Goal: Find specific page/section

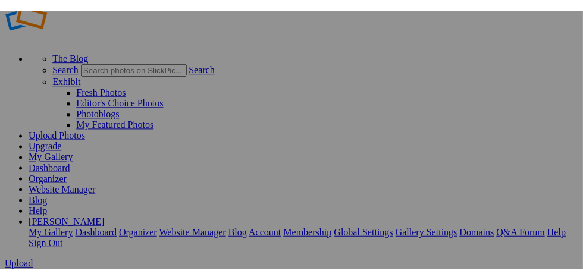
scroll to position [37, 0]
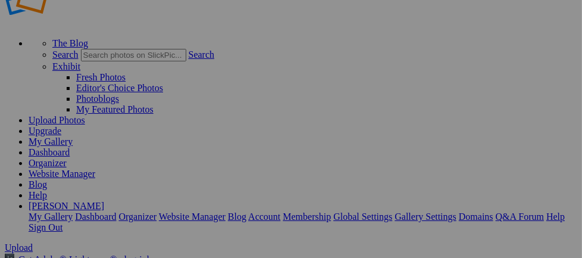
drag, startPoint x: 215, startPoint y: 2, endPoint x: 234, endPoint y: 6, distance: 19.4
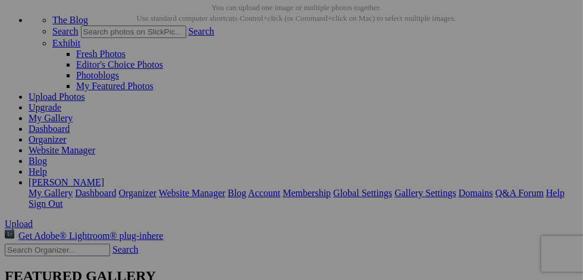
scroll to position [59, 0]
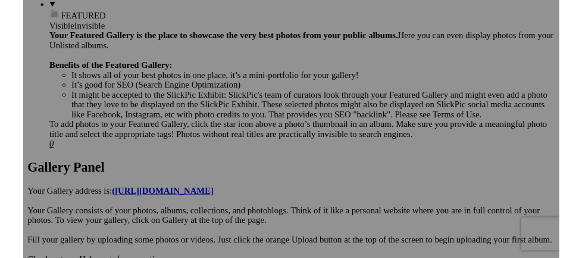
scroll to position [654, 0]
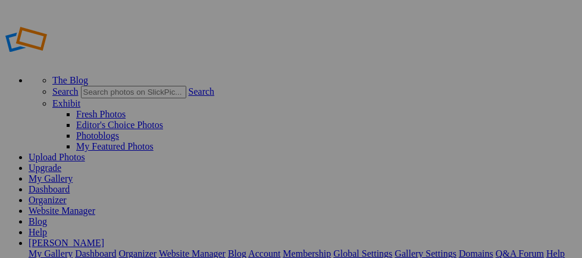
scroll to position [37, 0]
